Goal: Transaction & Acquisition: Obtain resource

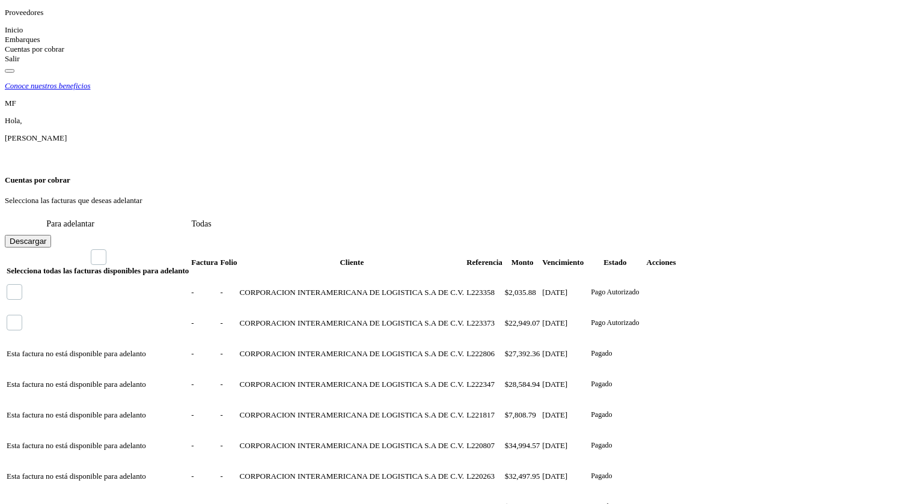
click at [5, 34] on icon at bounding box center [5, 29] width 0 height 9
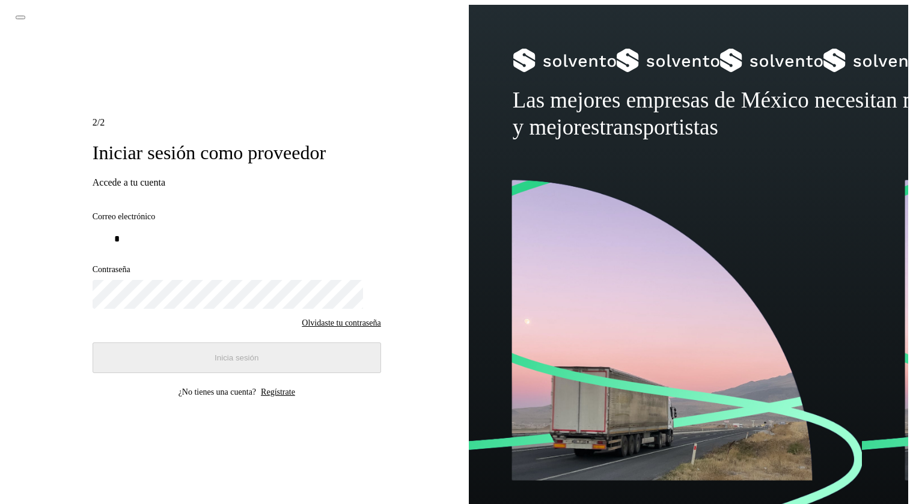
type input "**********"
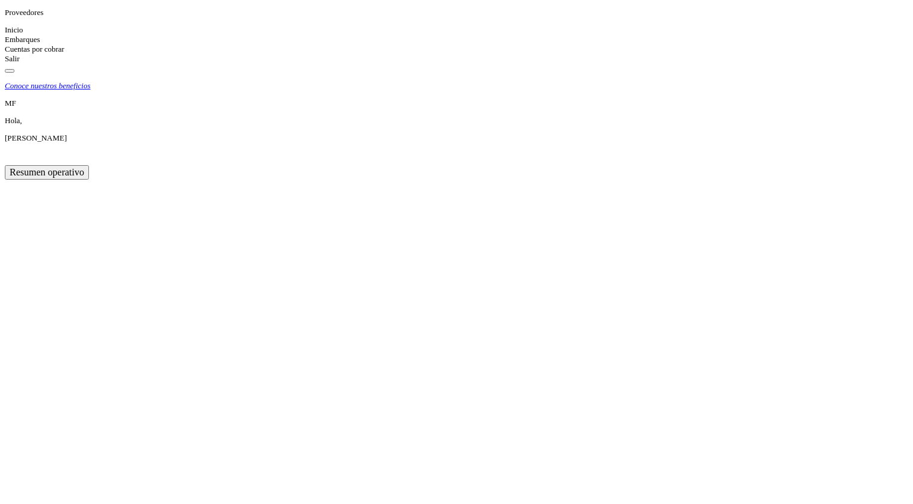
click at [5, 53] on icon at bounding box center [5, 48] width 0 height 9
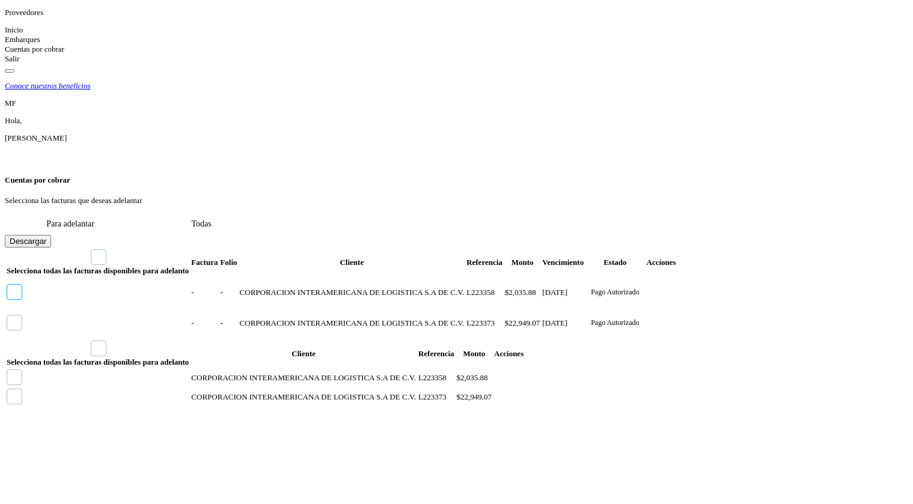
click at [7, 285] on icon at bounding box center [7, 285] width 0 height 0
click at [772, 359] on div "Selecciona todas las facturas disponibles para adelanto Factura Folio Cliente R…" at bounding box center [456, 440] width 903 height 384
click at [5, 34] on icon at bounding box center [5, 29] width 0 height 9
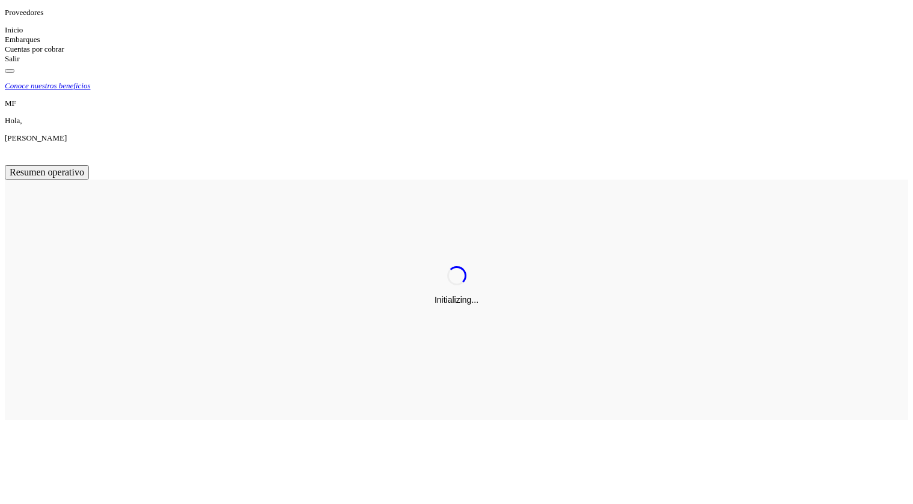
click at [5, 53] on icon at bounding box center [5, 48] width 0 height 9
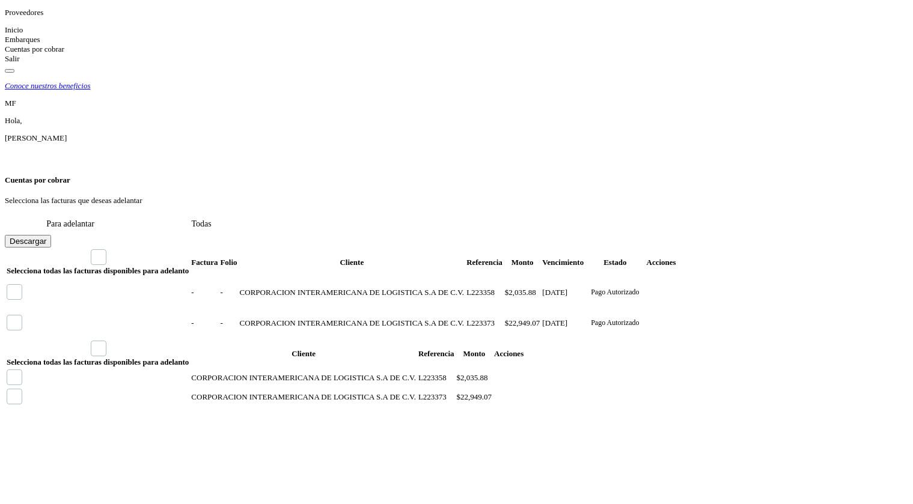
click at [17, 151] on icon at bounding box center [11, 157] width 12 height 12
click at [808, 165] on div "Cerrar sesión" at bounding box center [845, 176] width 163 height 23
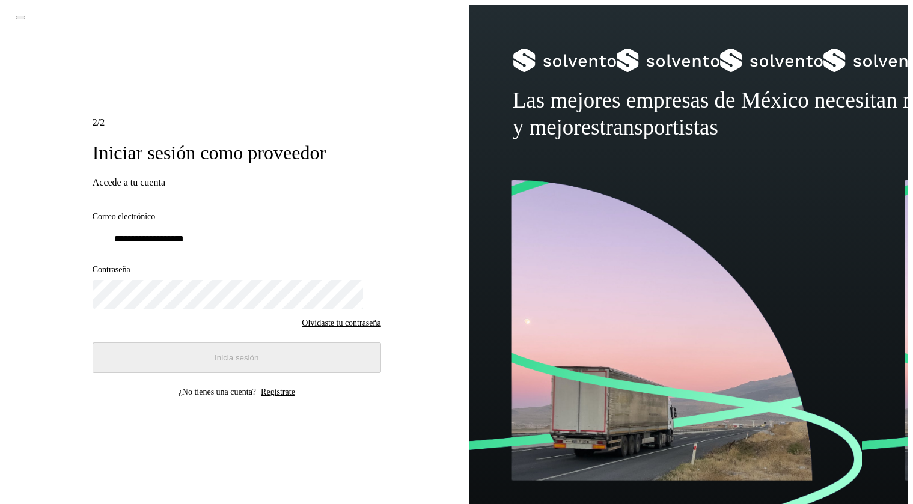
type input "**********"
click at [169, 351] on button "Inicia sesión" at bounding box center [237, 358] width 288 height 31
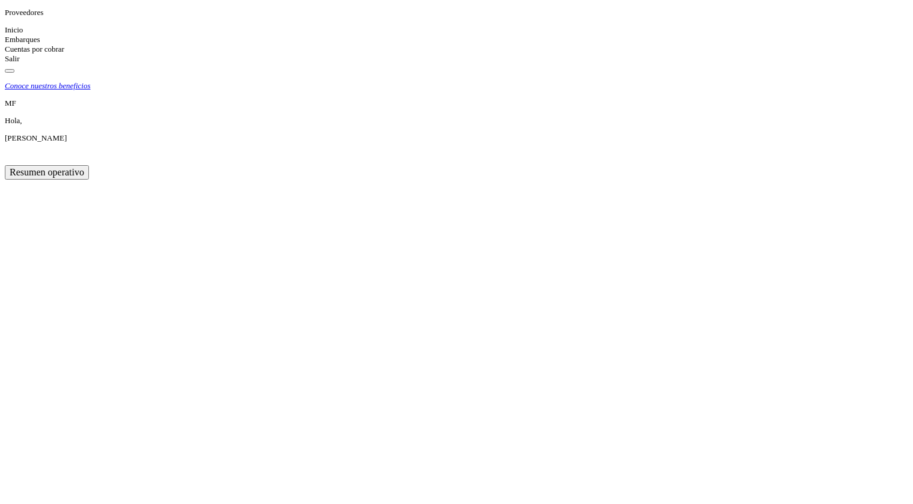
click at [5, 53] on icon at bounding box center [5, 48] width 0 height 9
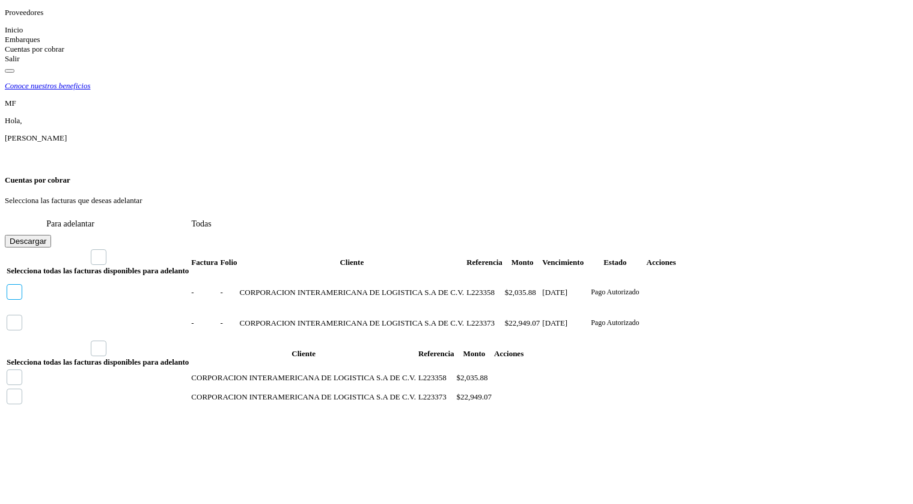
click at [7, 285] on icon at bounding box center [7, 285] width 0 height 0
click at [639, 288] on p "Pago Autorizado" at bounding box center [615, 292] width 48 height 9
click at [17, 151] on icon at bounding box center [11, 157] width 12 height 12
click at [788, 165] on div "Cerrar sesión" at bounding box center [845, 176] width 163 height 23
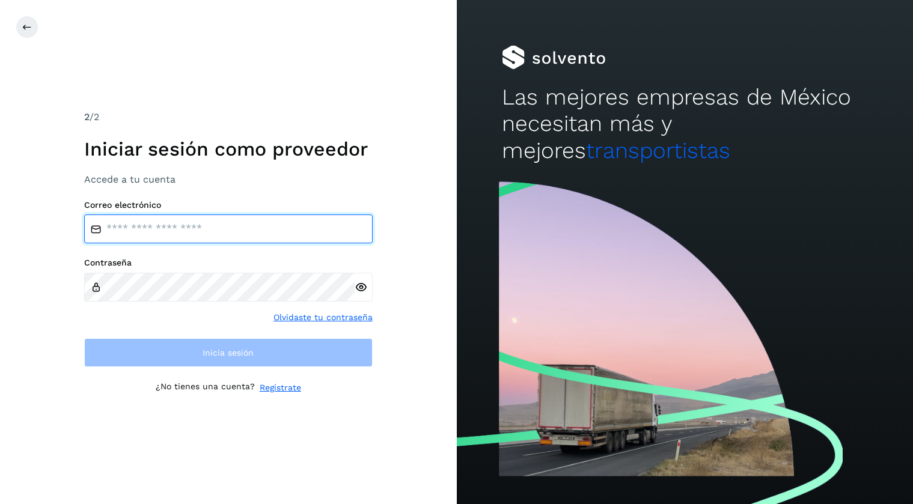
type input "**********"
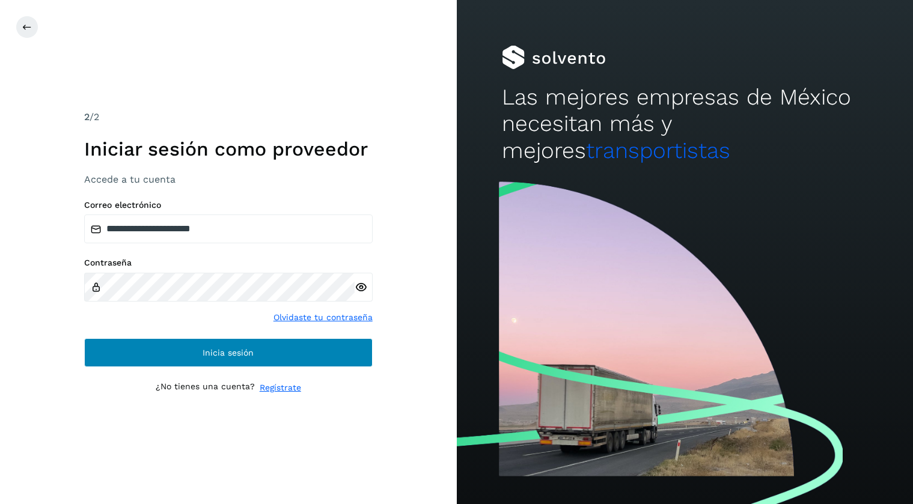
click at [187, 353] on button "Inicia sesión" at bounding box center [228, 352] width 288 height 29
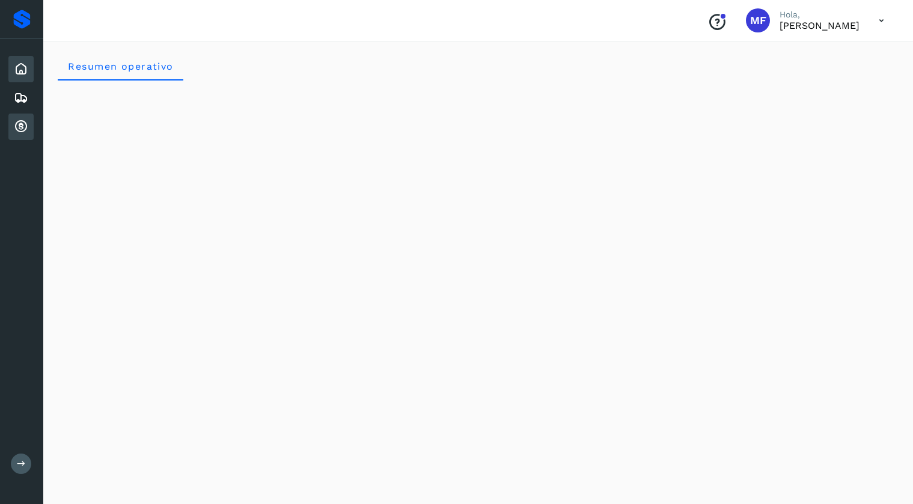
click at [16, 127] on icon at bounding box center [21, 127] width 14 height 14
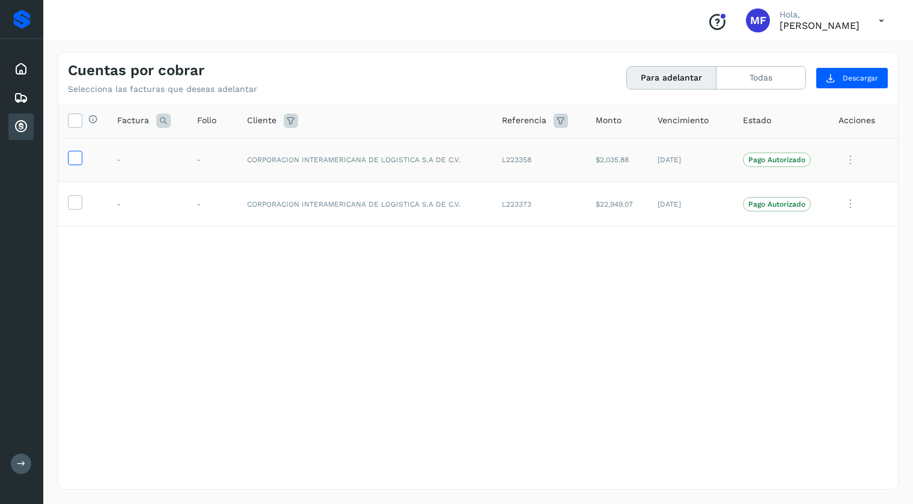
click at [78, 157] on icon at bounding box center [75, 157] width 13 height 13
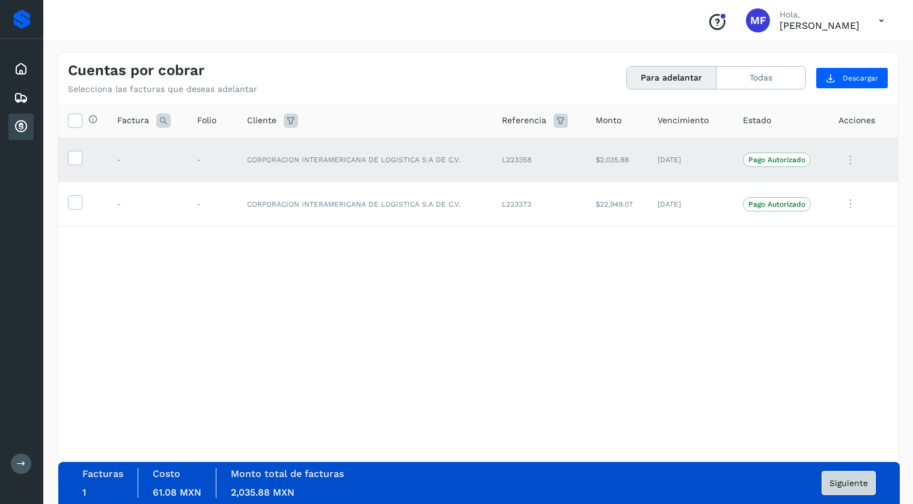
click at [835, 480] on span "Siguiente" at bounding box center [848, 483] width 38 height 8
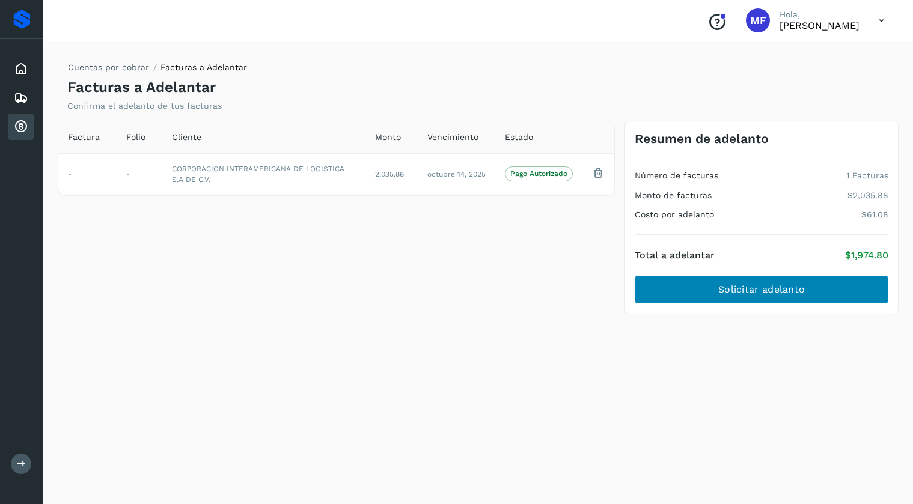
click at [653, 285] on button "Solicitar adelanto" at bounding box center [762, 289] width 254 height 29
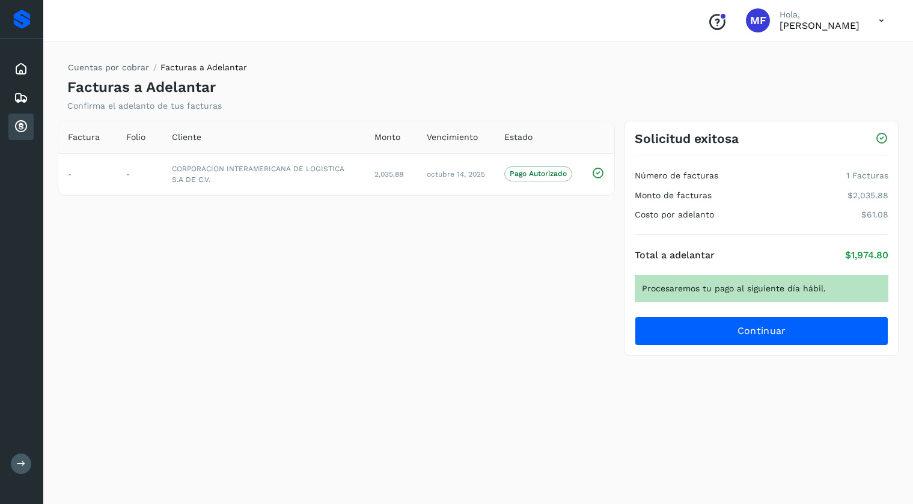
click at [879, 19] on icon at bounding box center [881, 20] width 25 height 25
